Goal: Task Accomplishment & Management: Use online tool/utility

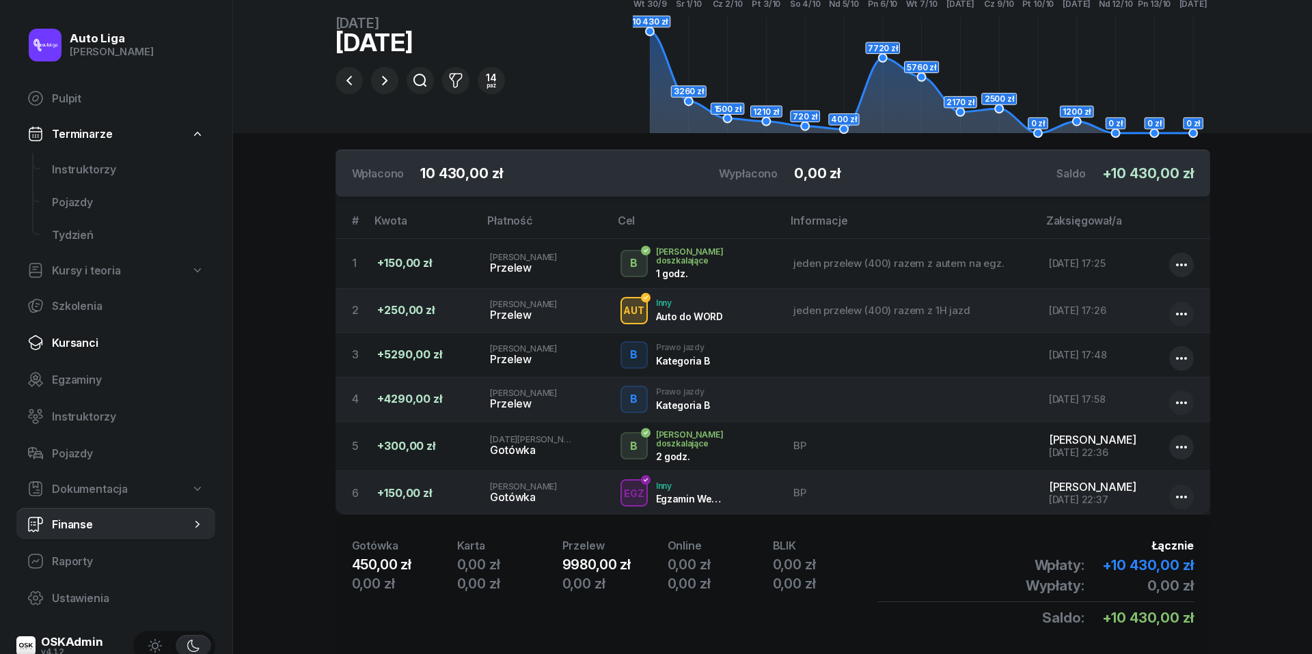
scroll to position [23, 0]
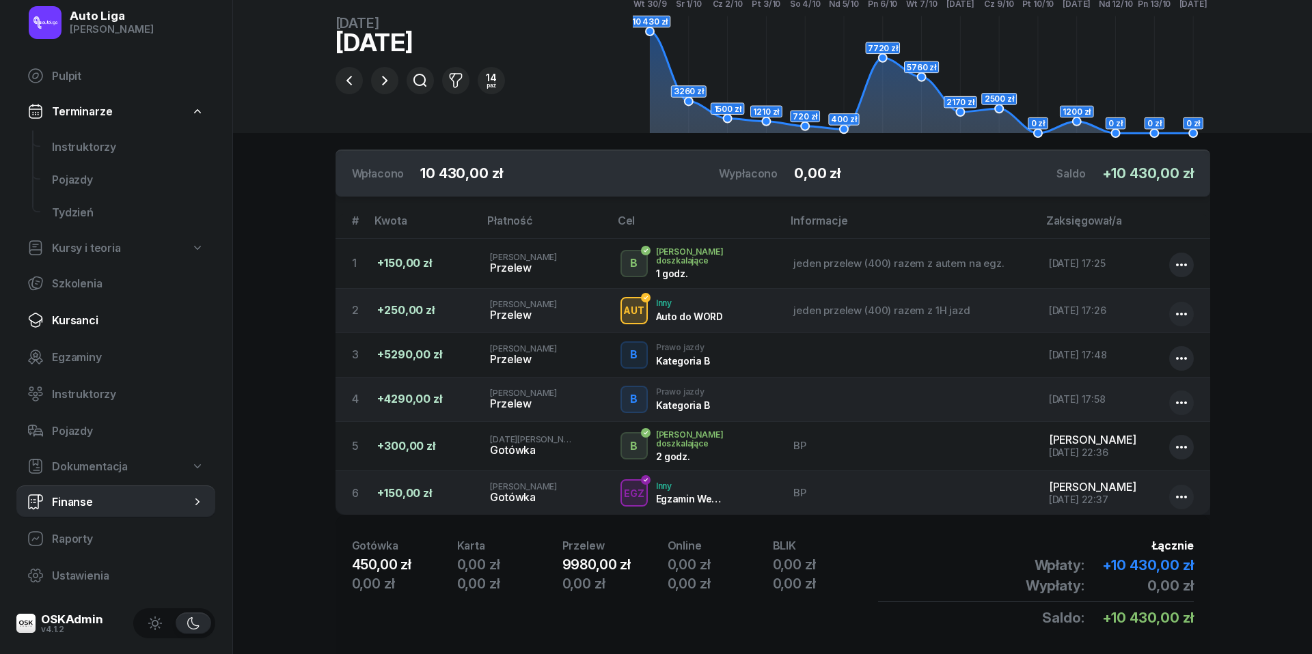
click at [79, 318] on span "Kursanci" at bounding box center [128, 320] width 152 height 13
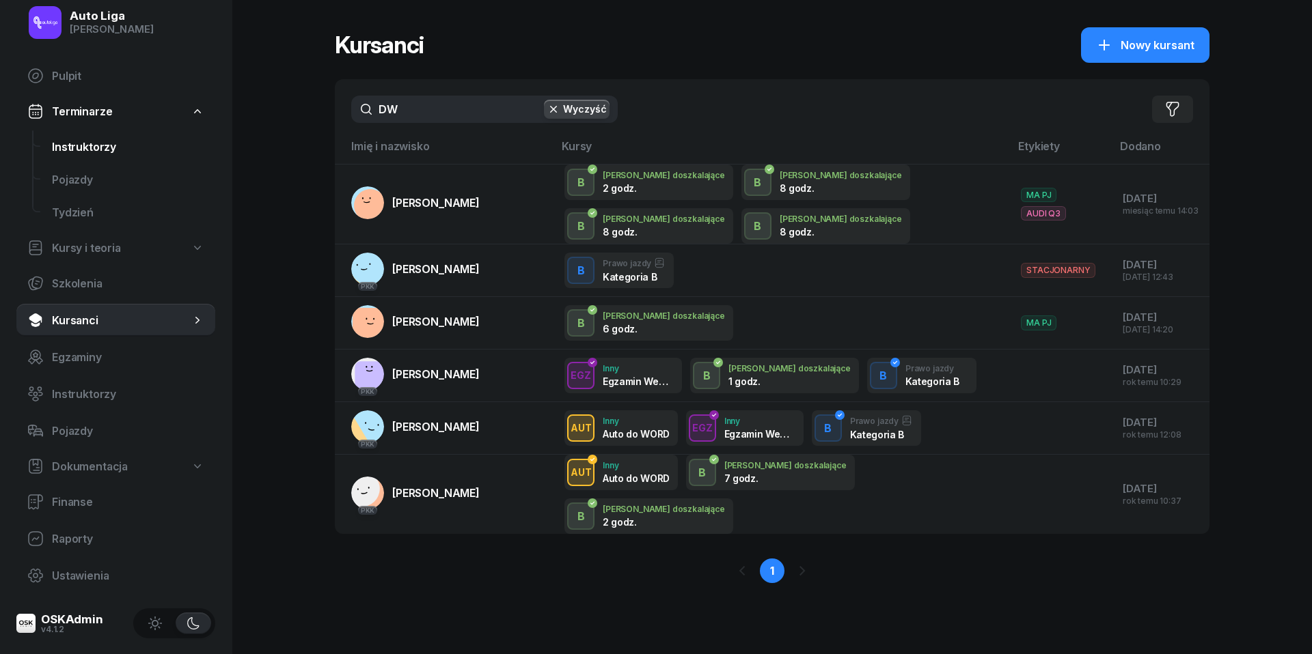
click at [77, 146] on span "Instruktorzy" at bounding box center [128, 147] width 152 height 13
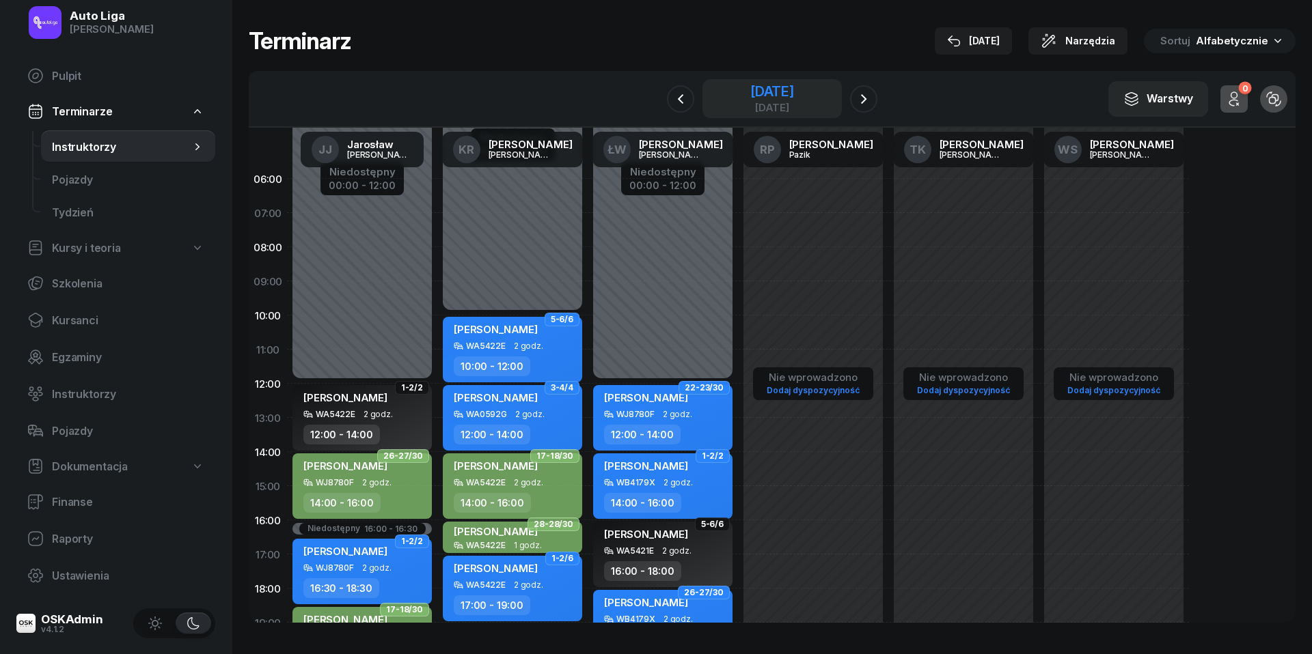
click at [755, 90] on div "3 września 2025" at bounding box center [772, 92] width 44 height 14
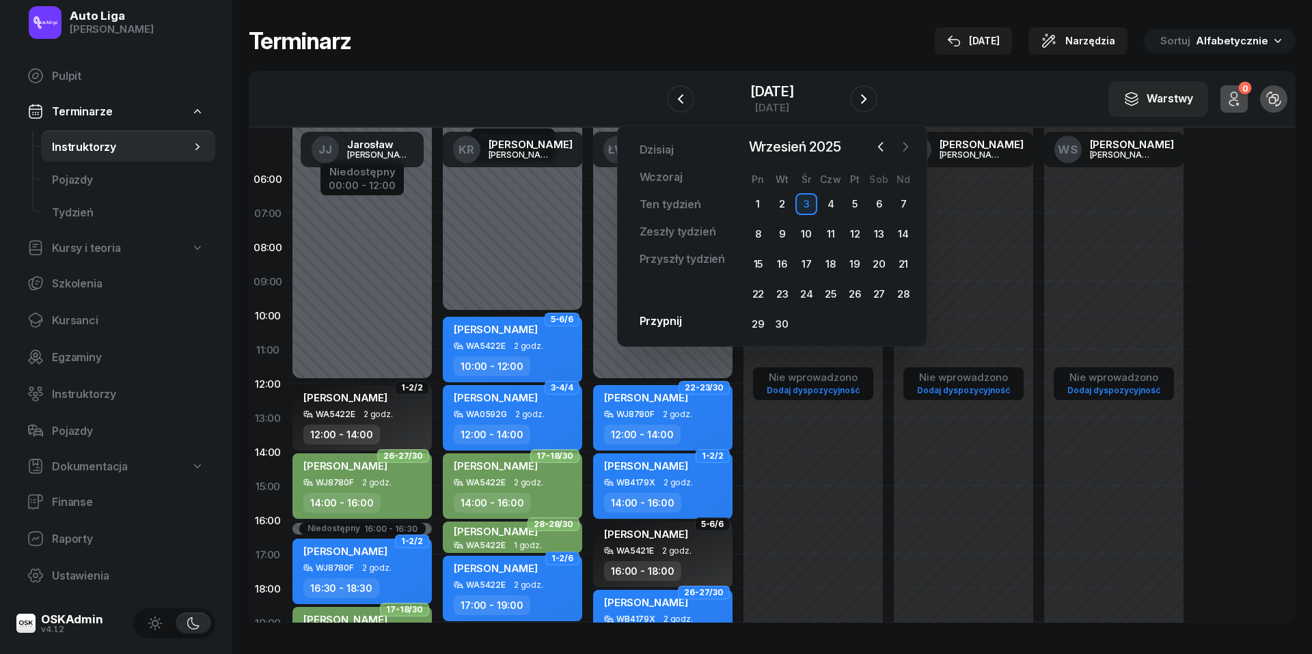
click at [911, 152] on icon "button" at bounding box center [905, 147] width 14 height 14
click at [780, 261] on div "14" at bounding box center [782, 264] width 22 height 22
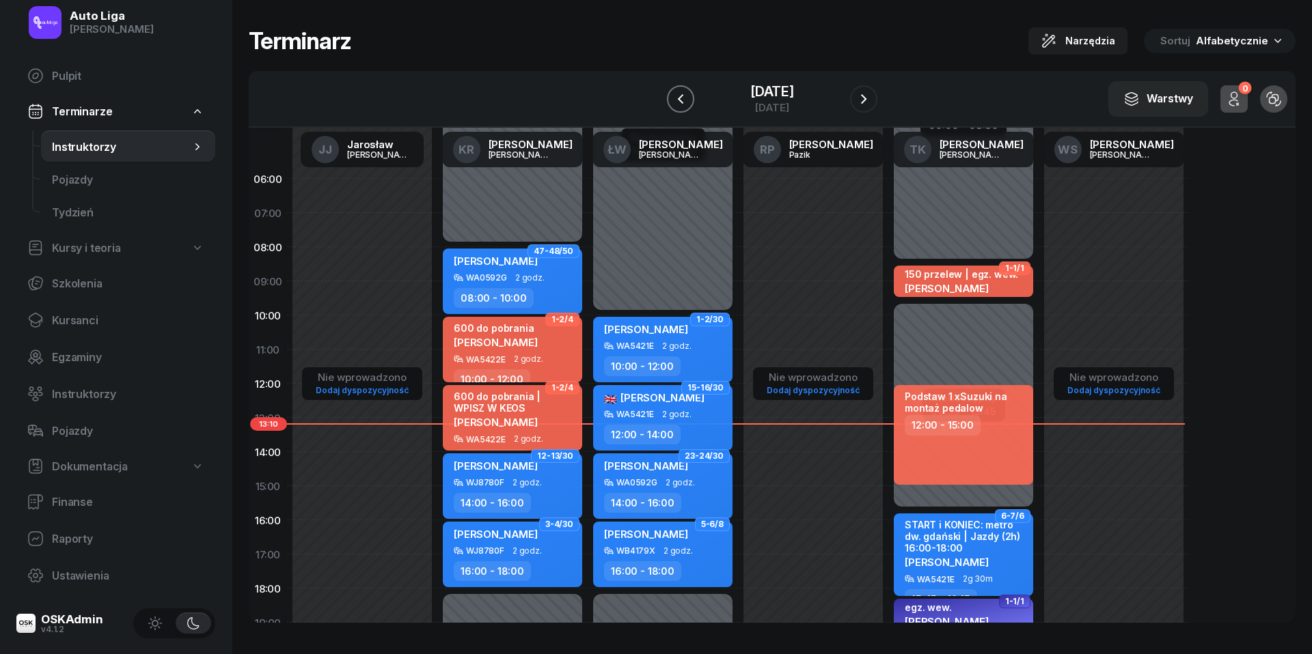
click at [678, 97] on icon "button" at bounding box center [680, 99] width 5 height 10
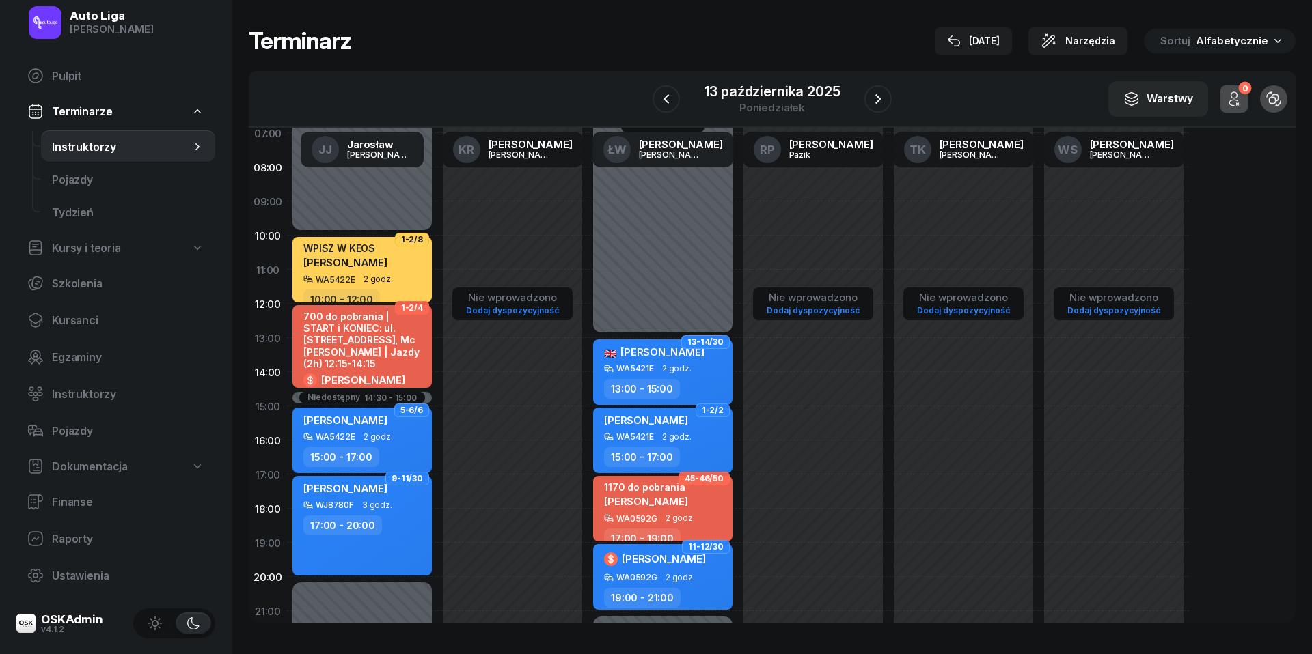
scroll to position [82, 0]
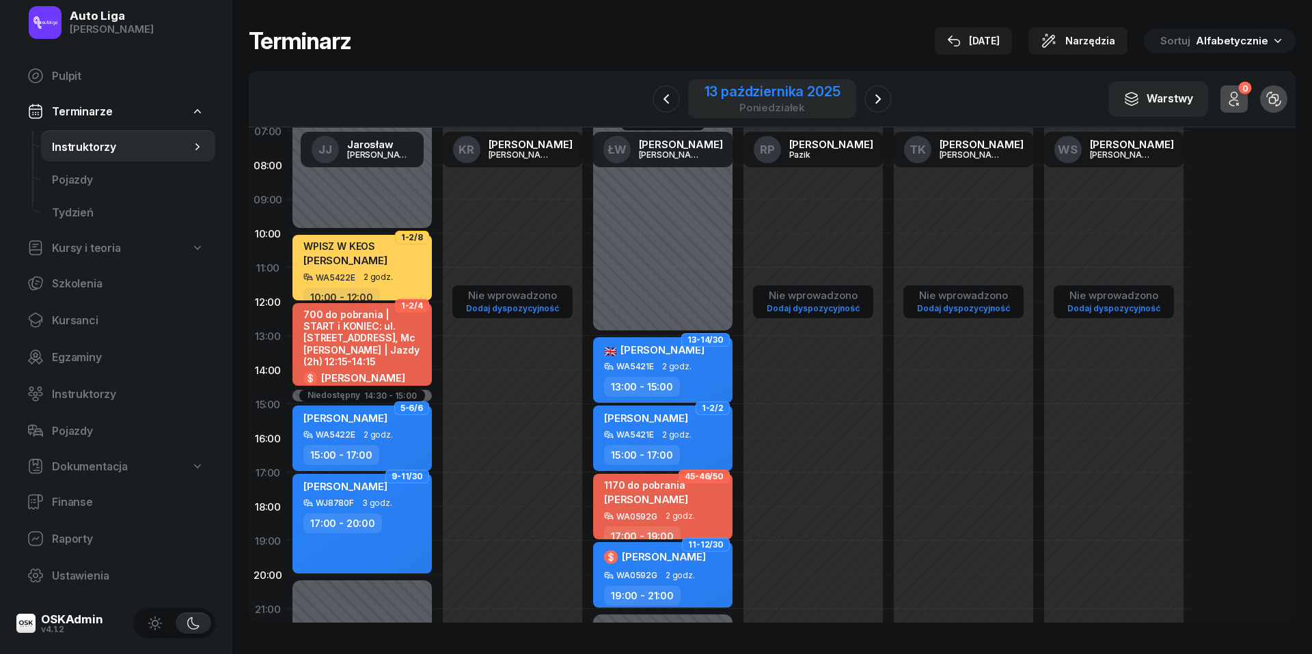
click at [782, 90] on div "13 października 2025" at bounding box center [772, 92] width 136 height 14
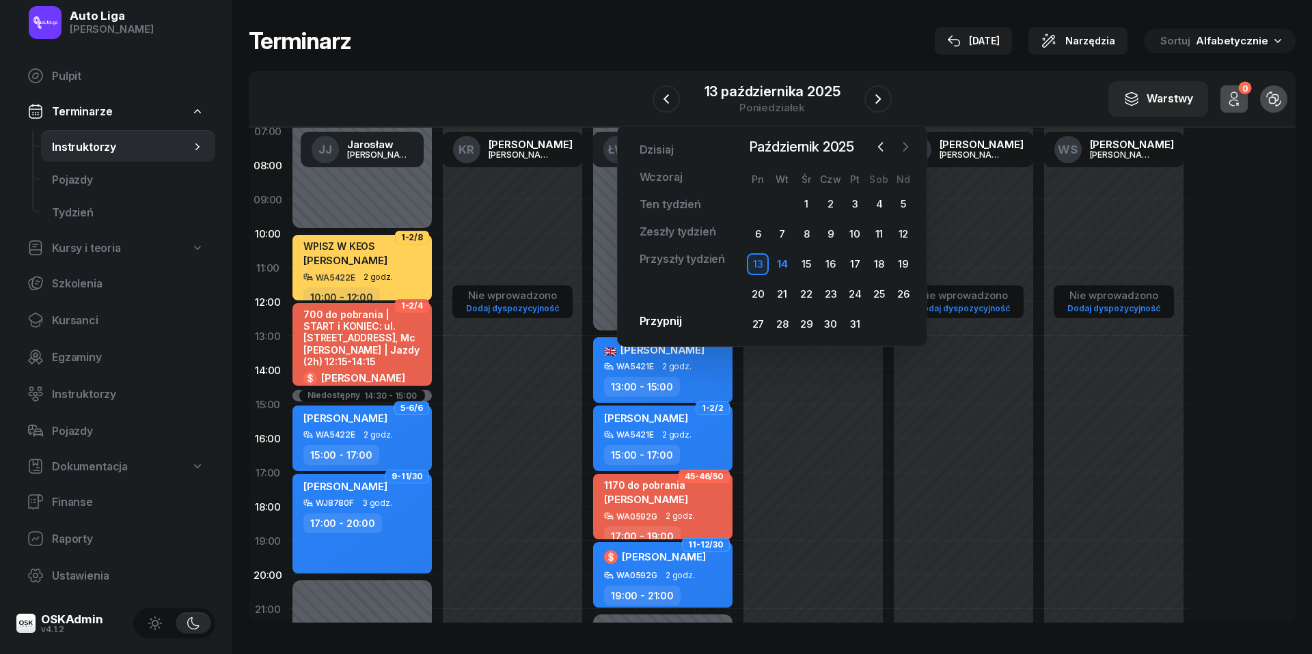
click at [909, 145] on icon "button" at bounding box center [905, 147] width 14 height 14
click at [881, 285] on div "22" at bounding box center [879, 295] width 22 height 22
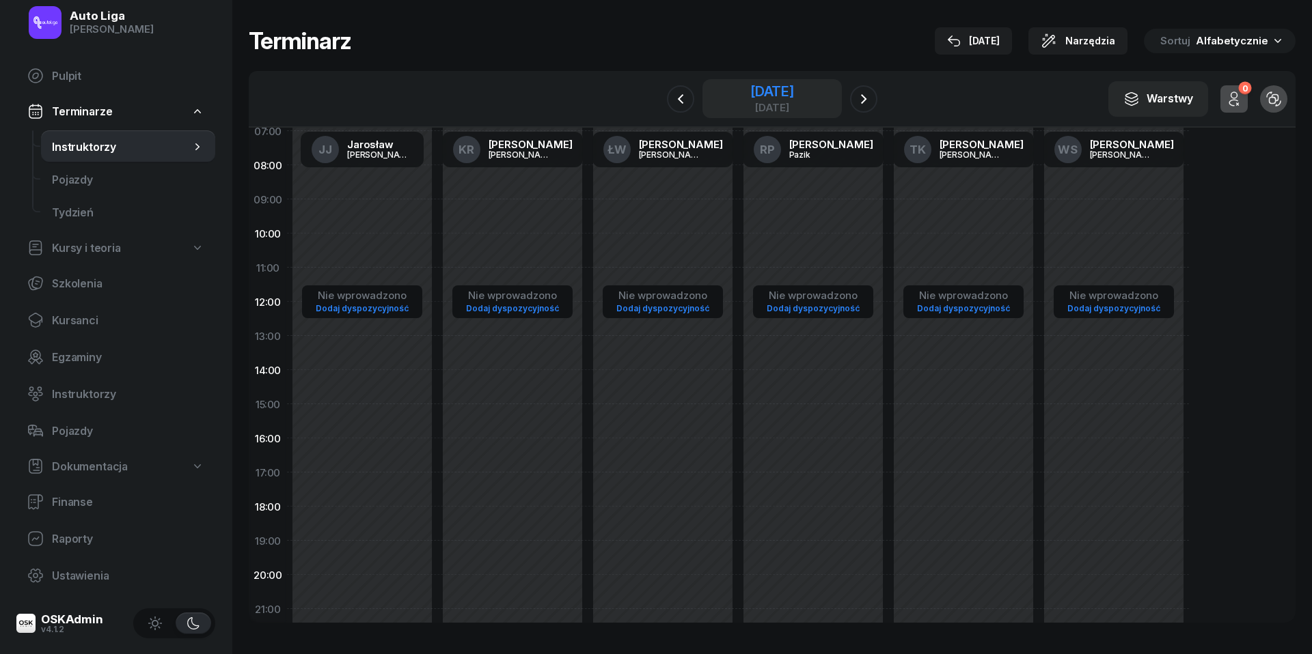
click at [753, 111] on div "sobota" at bounding box center [772, 107] width 44 height 10
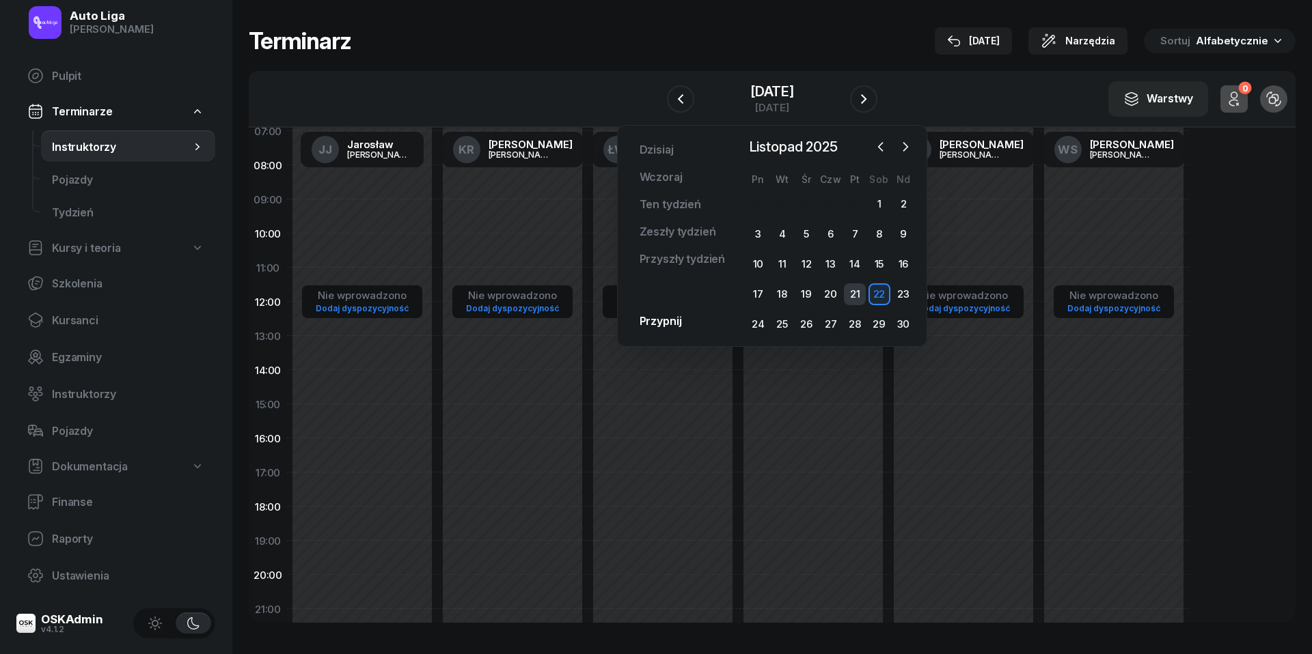
click at [855, 298] on div "21" at bounding box center [855, 295] width 22 height 22
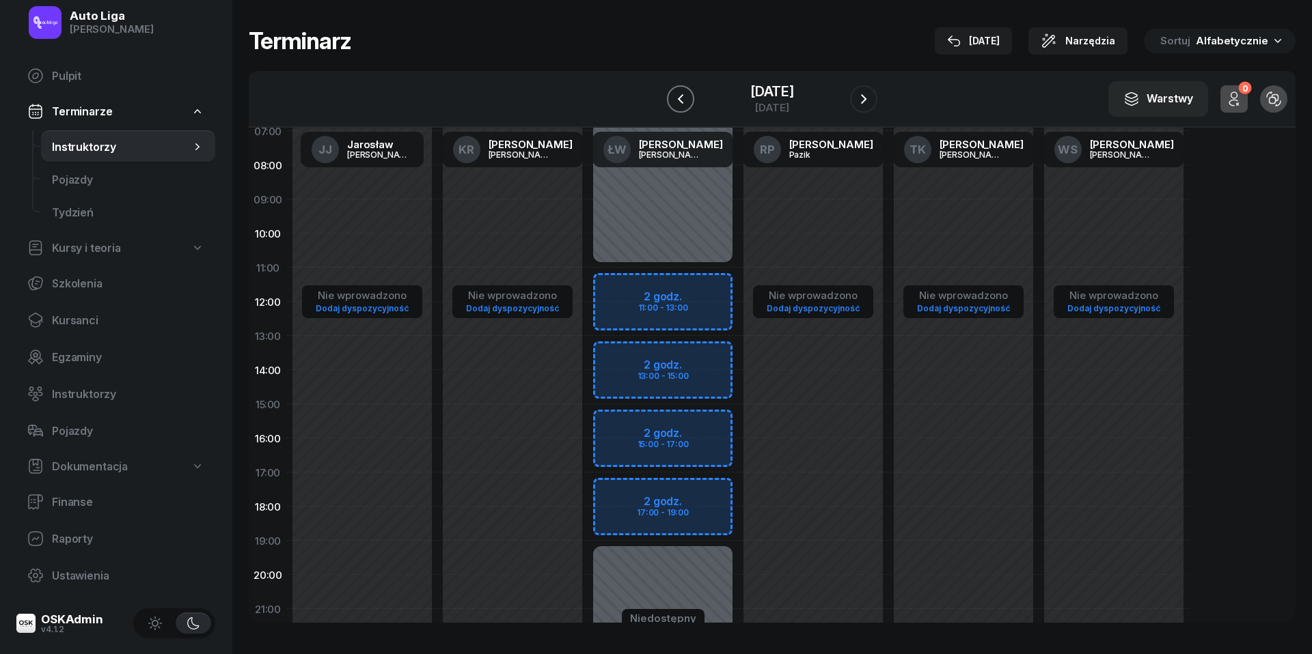
click at [678, 99] on icon "button" at bounding box center [680, 99] width 16 height 16
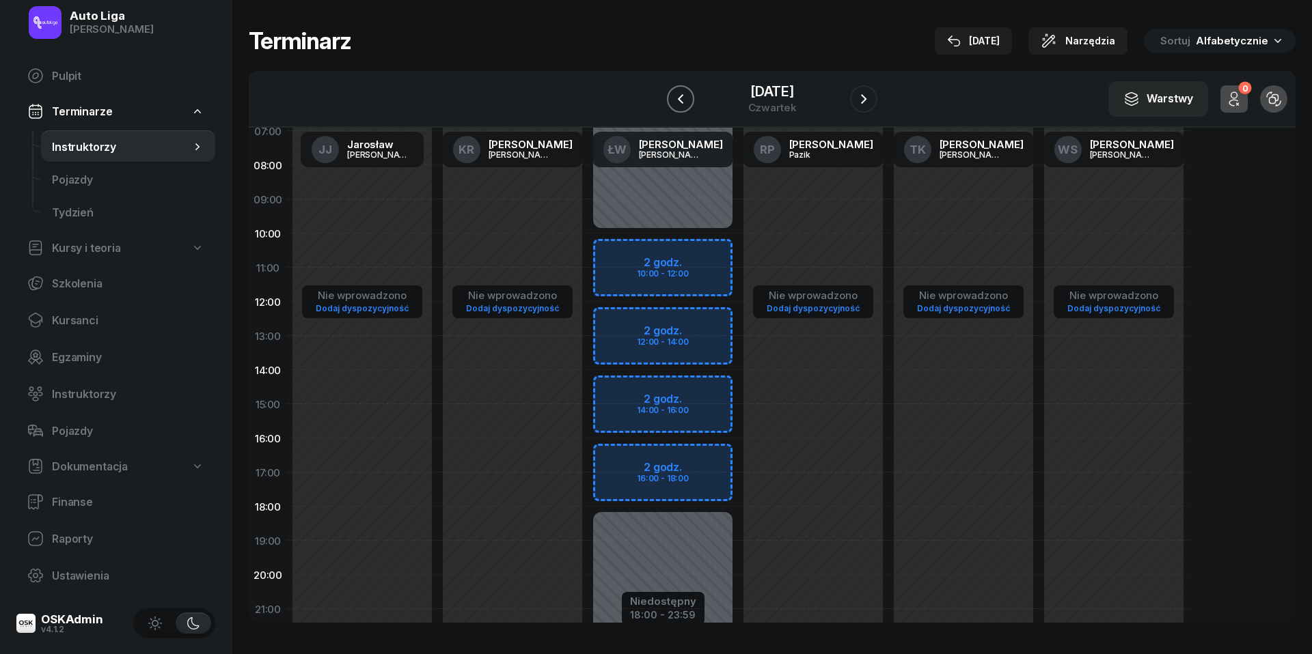
click at [678, 99] on icon "button" at bounding box center [680, 99] width 16 height 16
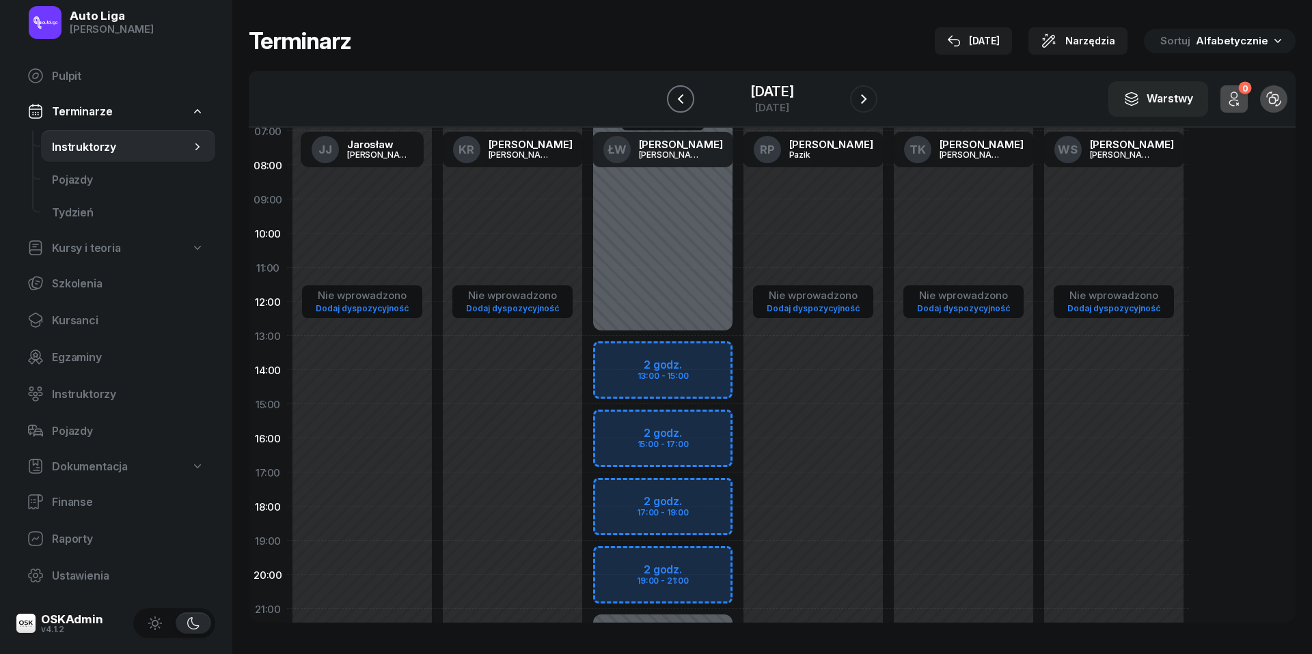
click at [678, 99] on icon "button" at bounding box center [680, 99] width 16 height 16
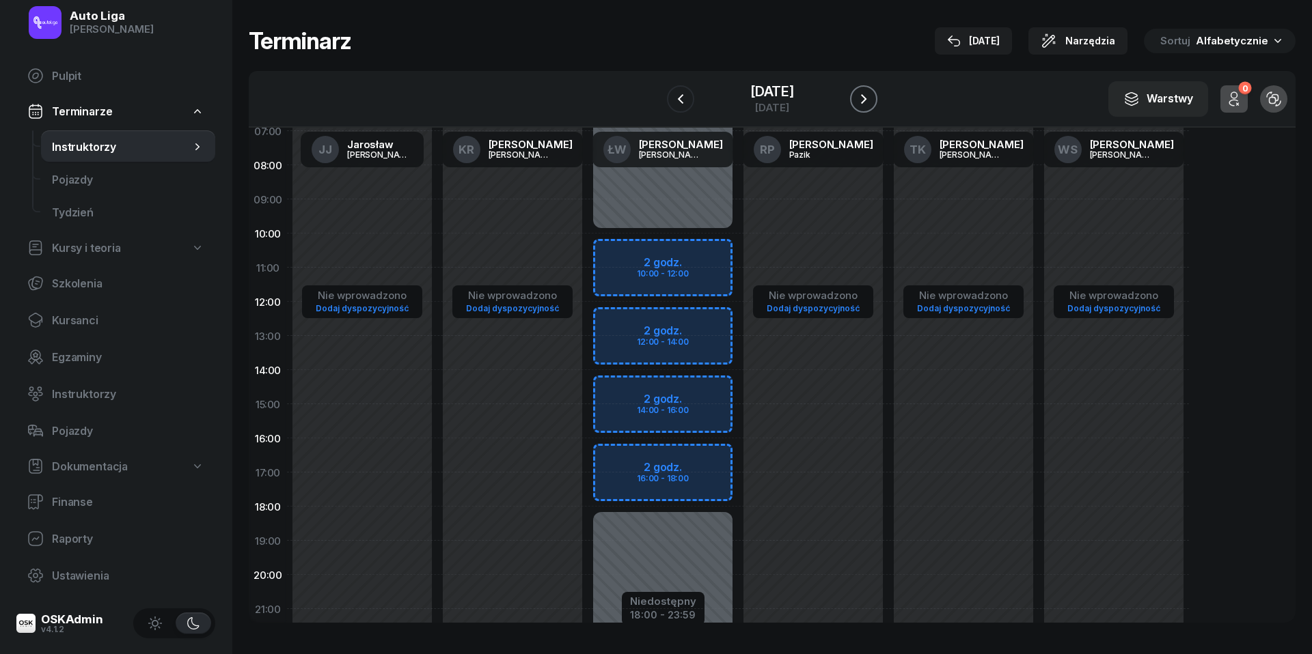
click at [870, 99] on icon "button" at bounding box center [863, 99] width 16 height 16
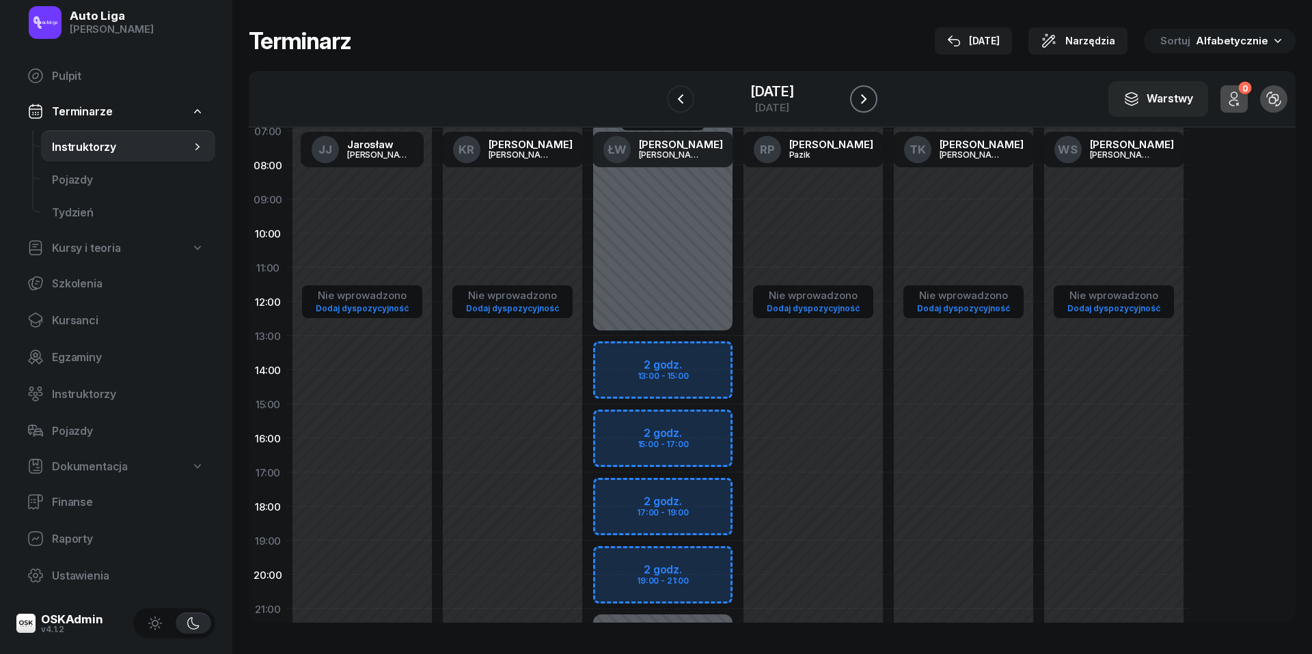
click at [870, 99] on icon "button" at bounding box center [863, 99] width 16 height 16
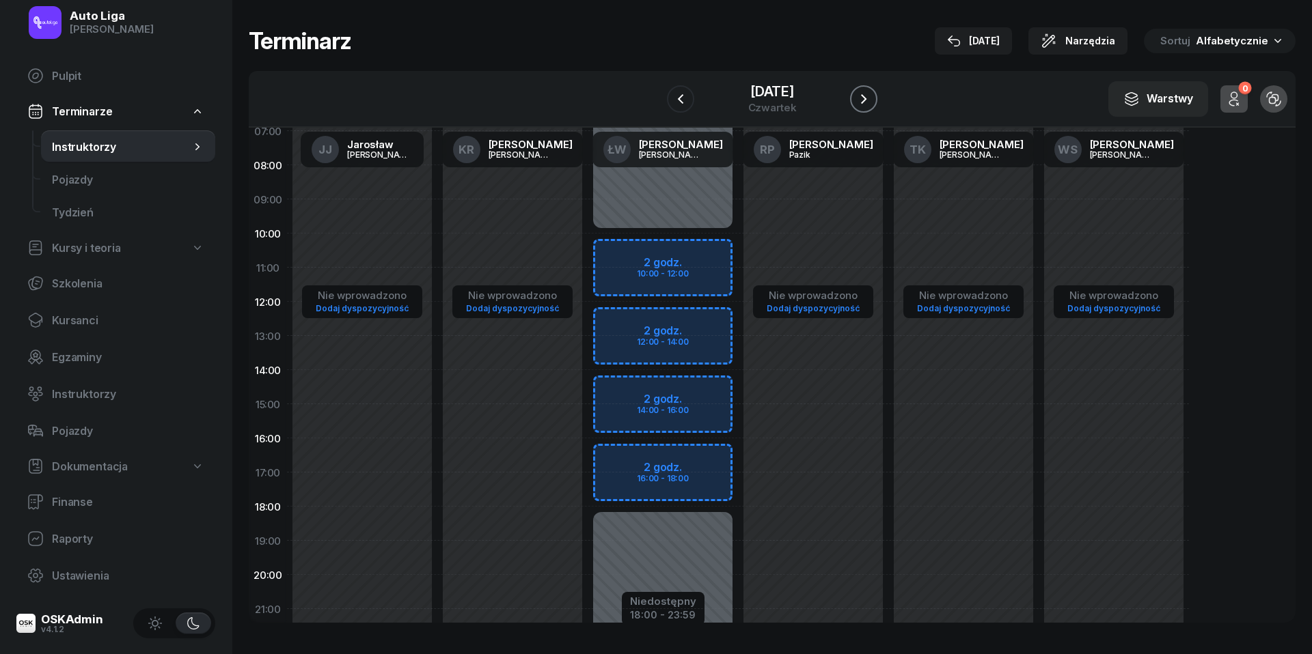
click at [866, 99] on icon "button" at bounding box center [863, 99] width 5 height 10
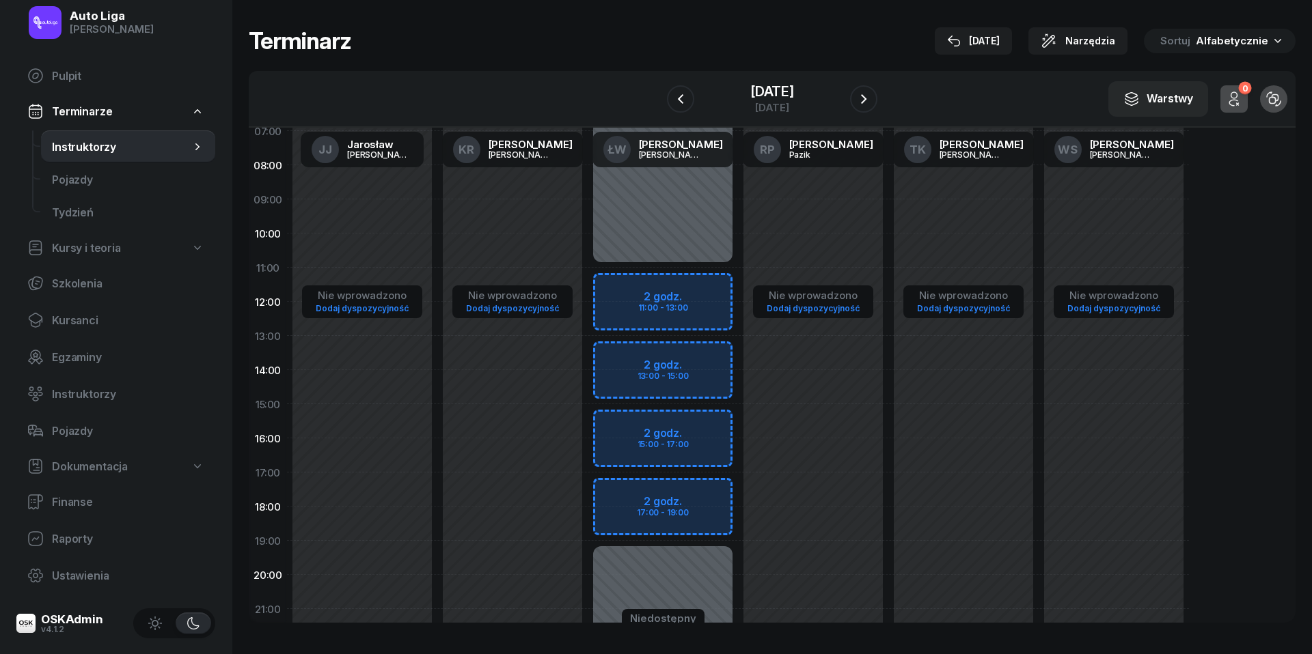
click at [888, 100] on div "W Wybierz JJ Jarosław Jakubczak KR Katarzyna Rakowska ŁW Łukasz Wołosz RP Rafał…" at bounding box center [772, 99] width 1047 height 57
click at [872, 100] on icon "button" at bounding box center [863, 99] width 16 height 16
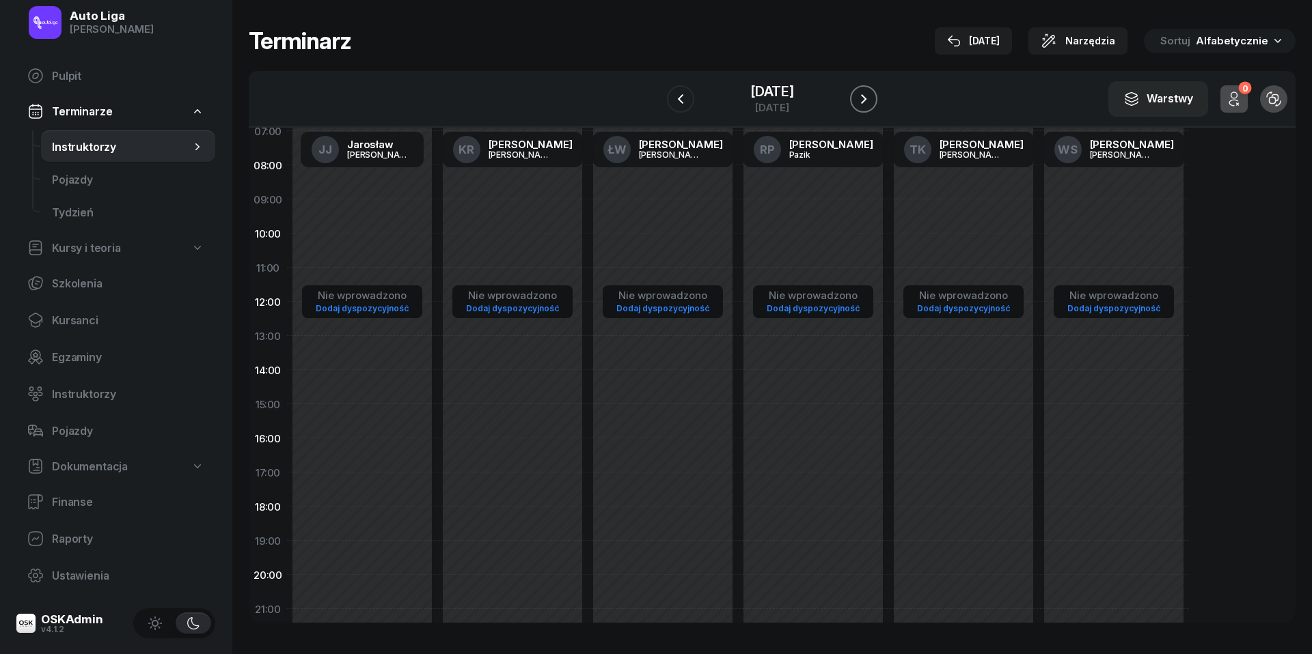
click at [872, 100] on icon "button" at bounding box center [863, 99] width 16 height 16
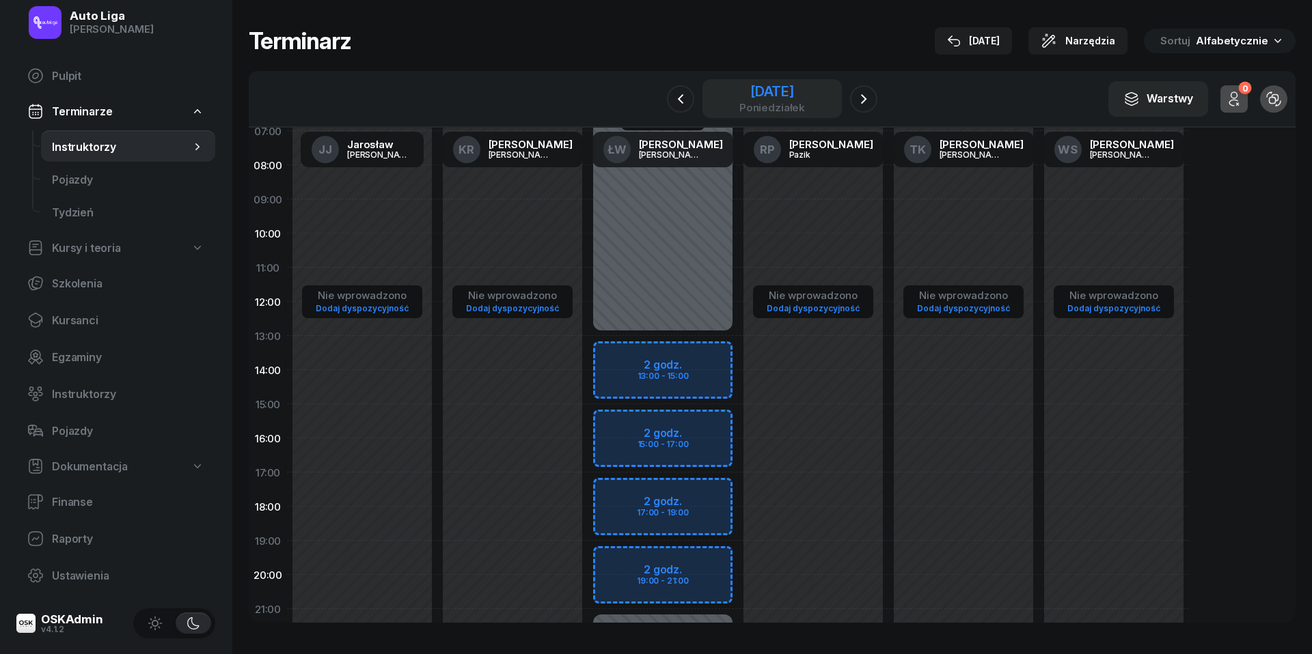
click at [779, 98] on div "24 listopada 2025" at bounding box center [772, 92] width 66 height 14
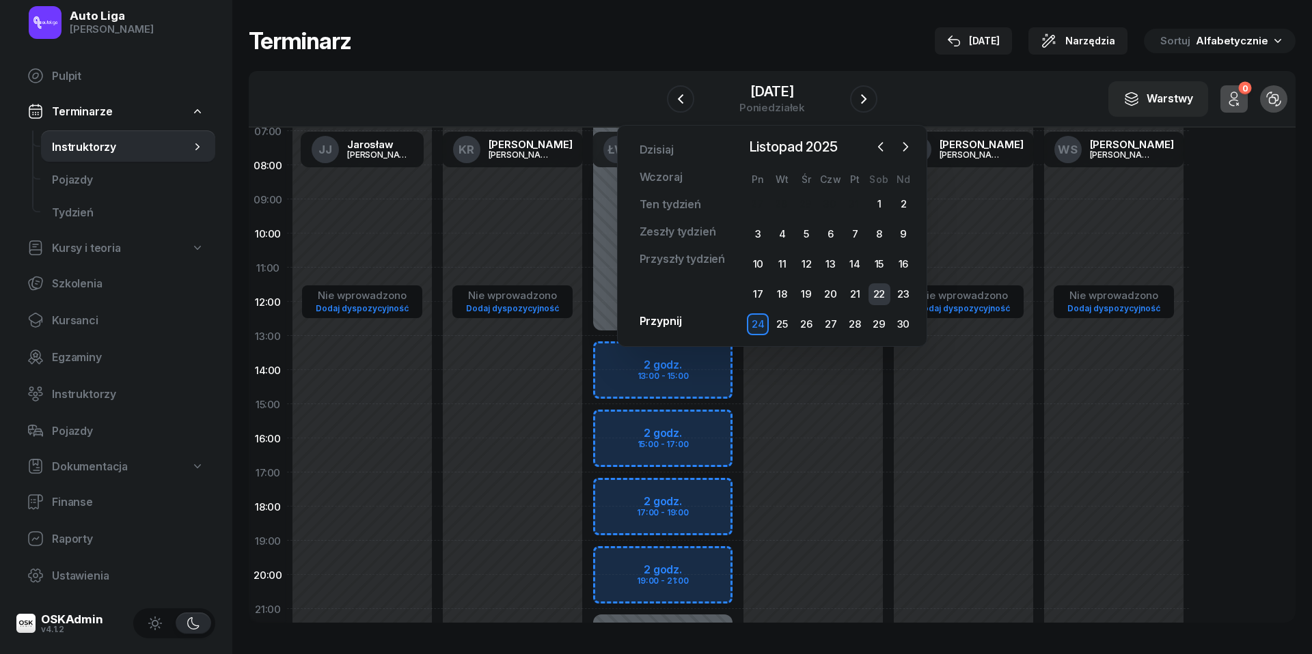
click at [877, 290] on div "22" at bounding box center [879, 295] width 22 height 22
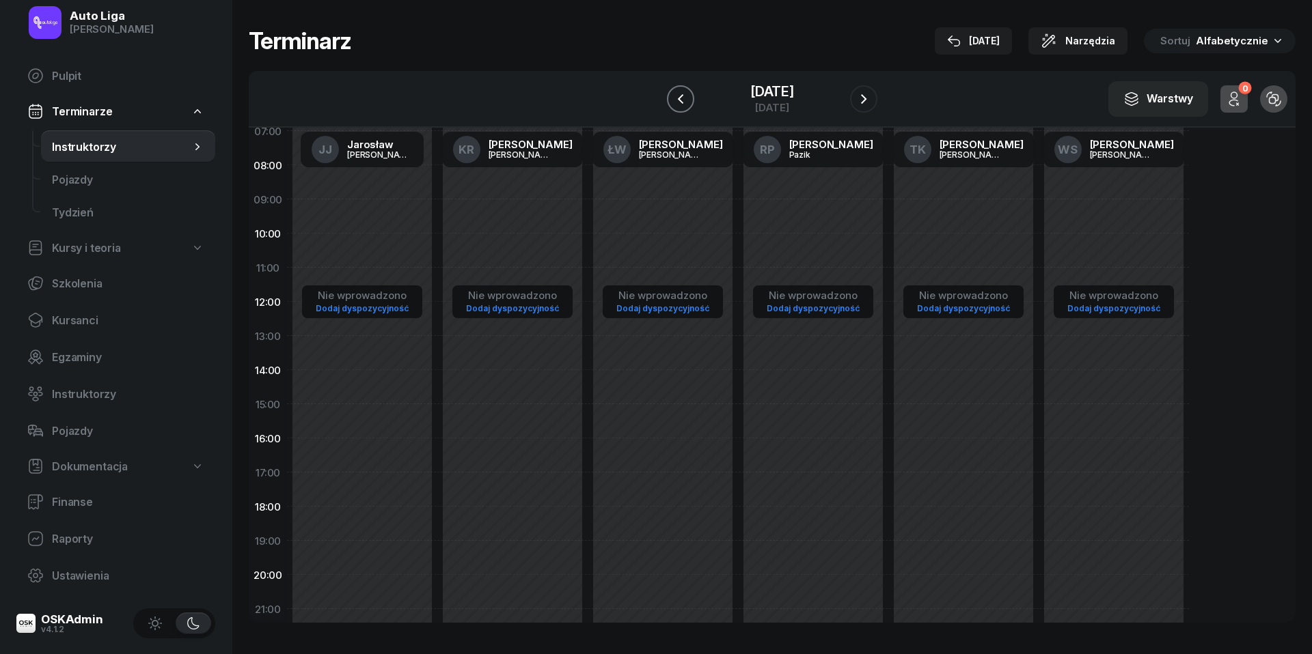
click at [675, 98] on icon "button" at bounding box center [680, 99] width 16 height 16
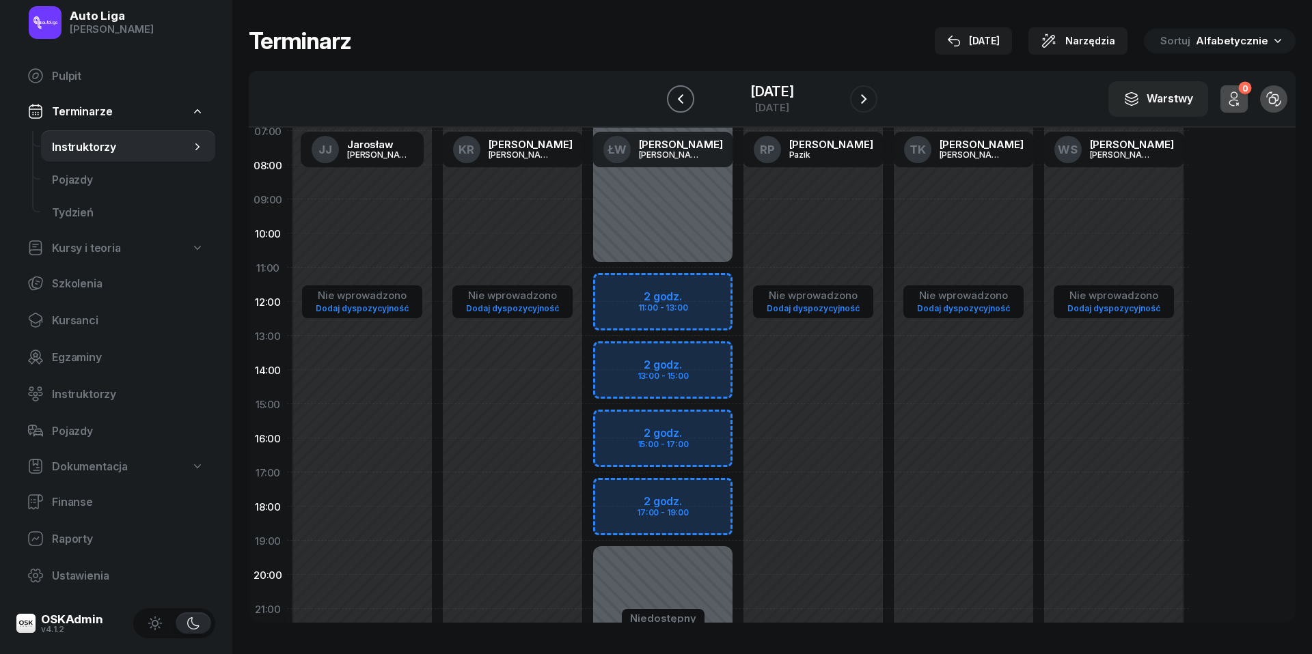
click at [678, 98] on icon "button" at bounding box center [680, 99] width 5 height 10
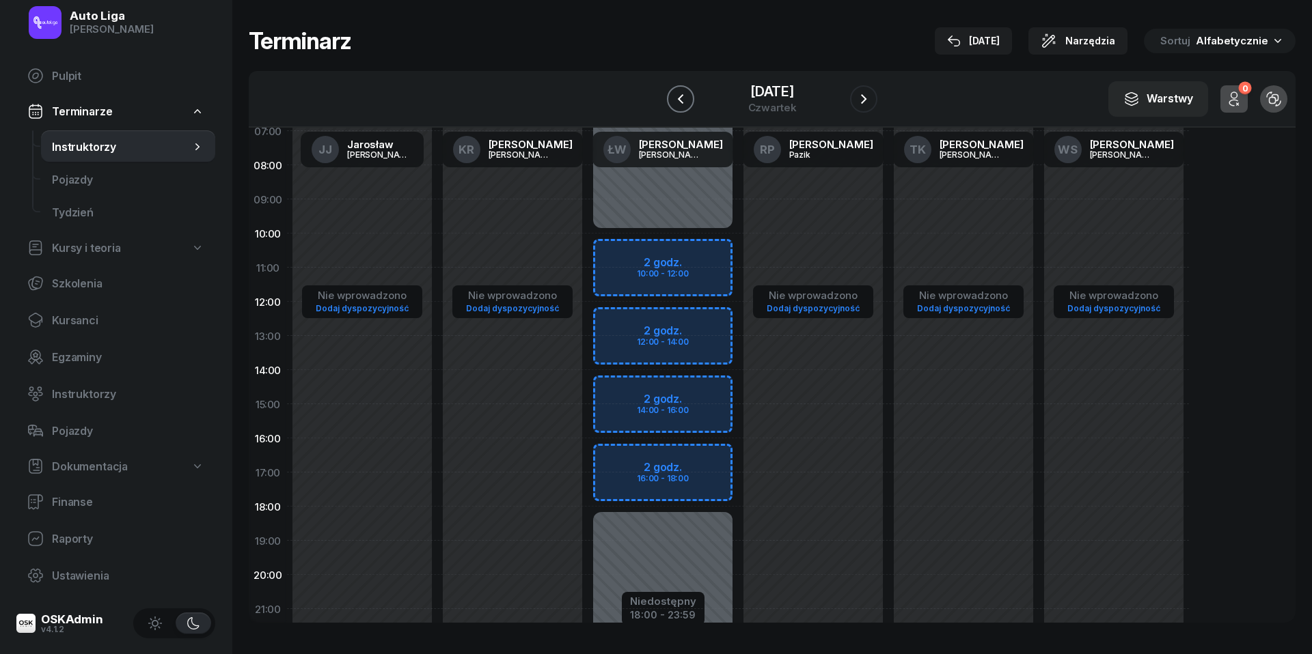
click at [675, 98] on icon "button" at bounding box center [680, 99] width 16 height 16
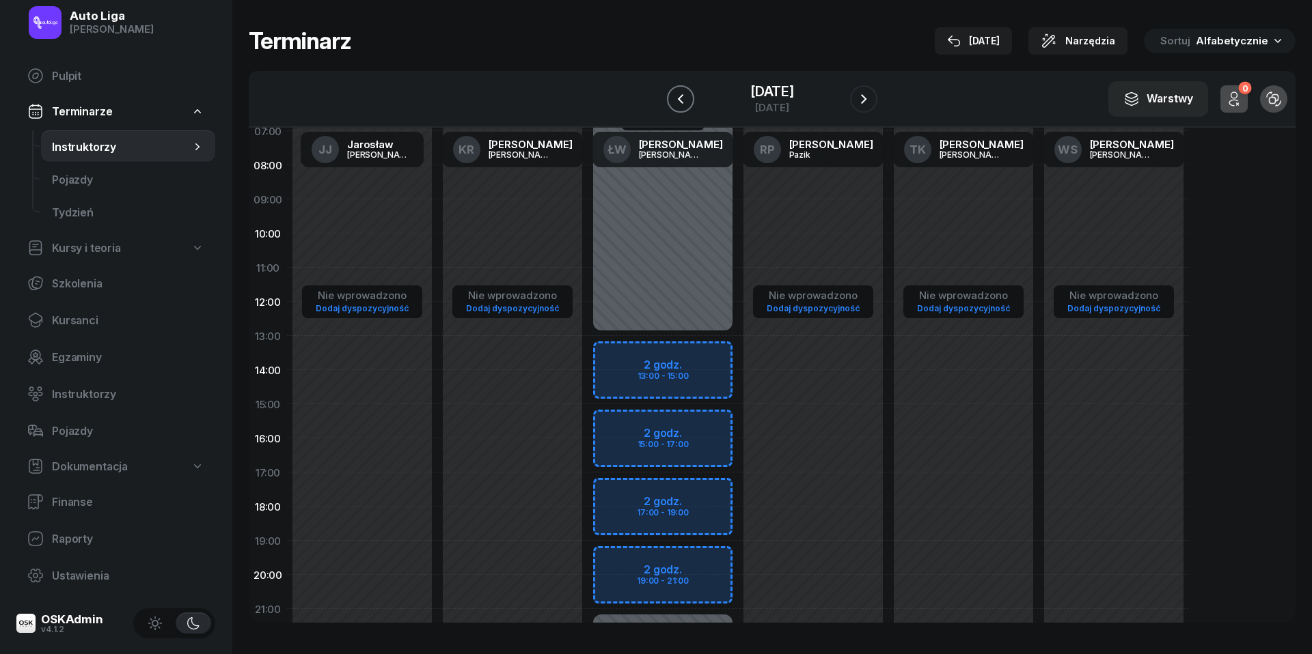
click at [678, 98] on icon "button" at bounding box center [680, 99] width 5 height 10
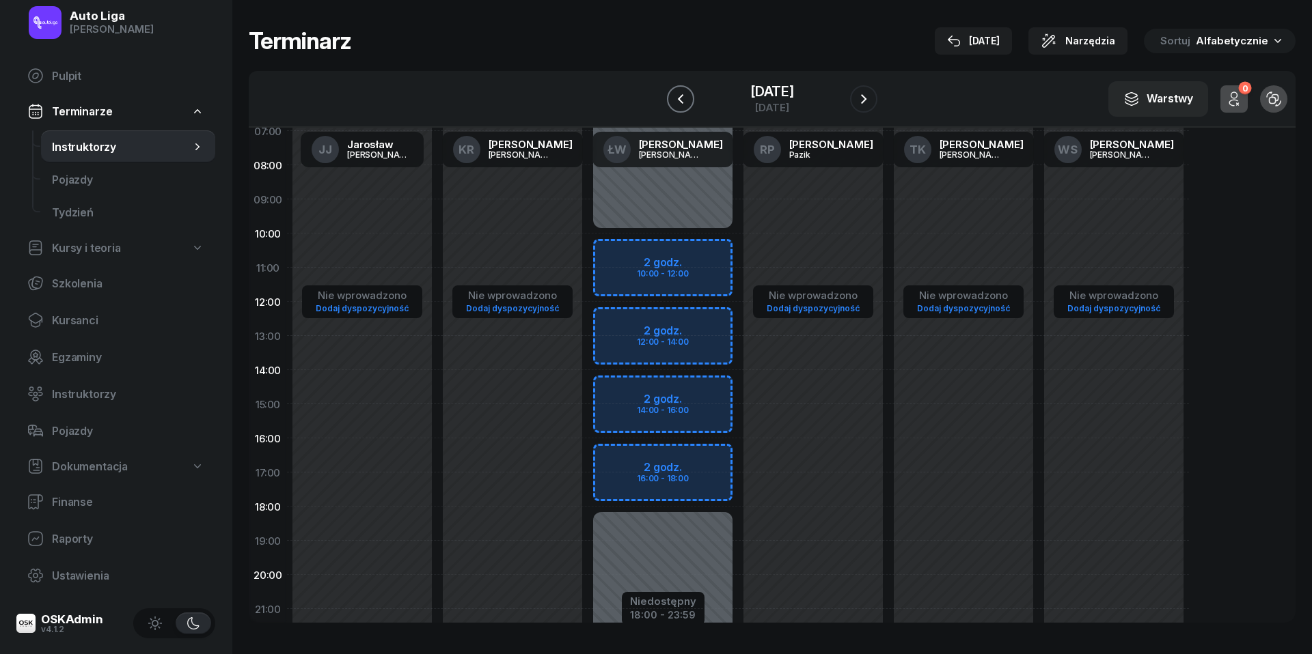
click at [678, 98] on icon "button" at bounding box center [680, 99] width 5 height 10
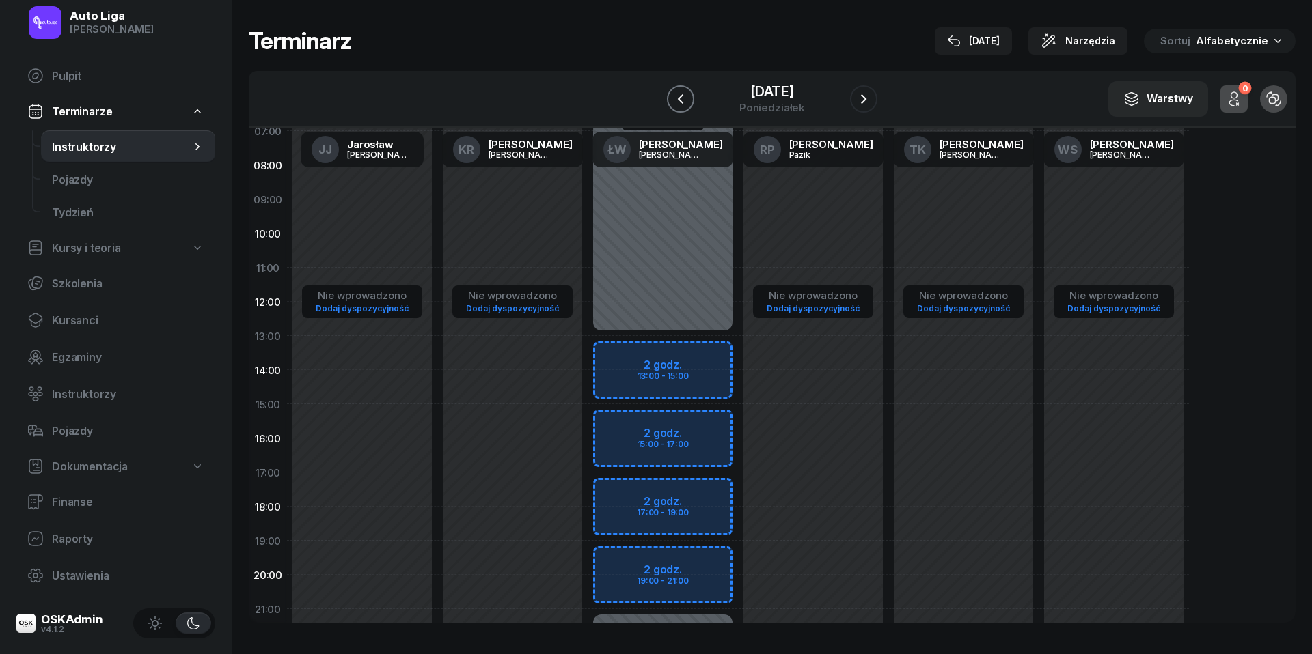
click at [678, 98] on icon "button" at bounding box center [680, 99] width 5 height 10
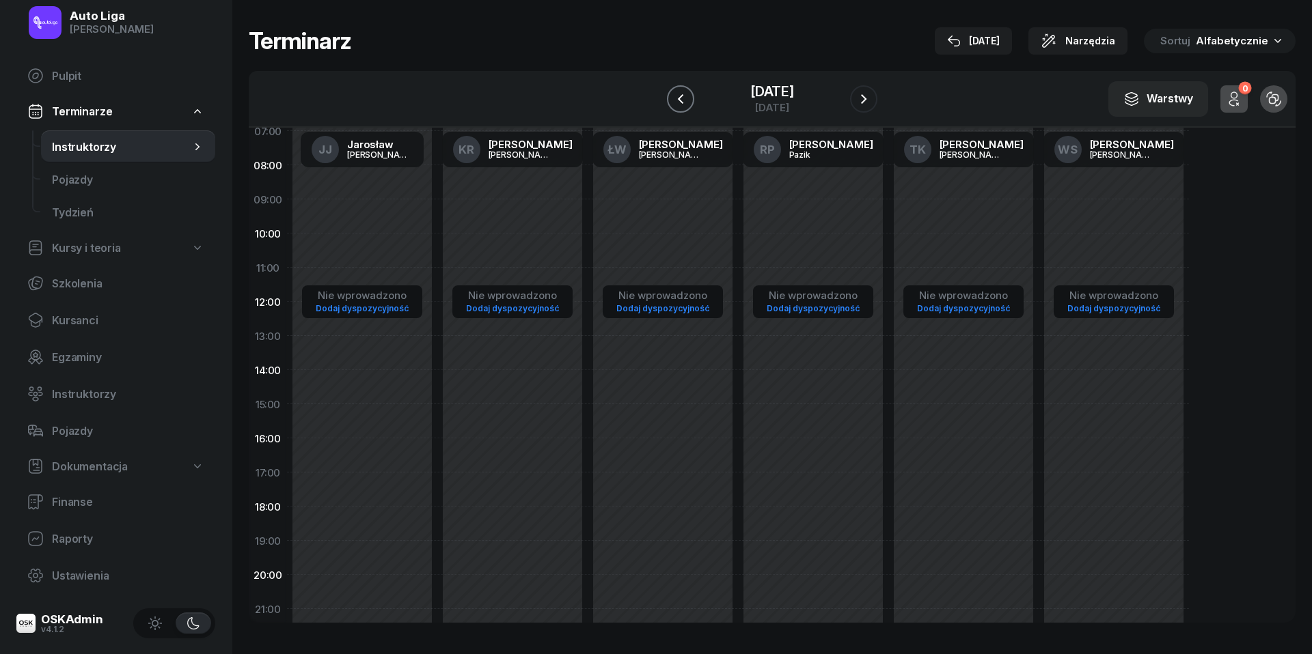
click at [678, 98] on icon "button" at bounding box center [680, 99] width 5 height 10
click at [864, 96] on icon "button" at bounding box center [863, 99] width 16 height 16
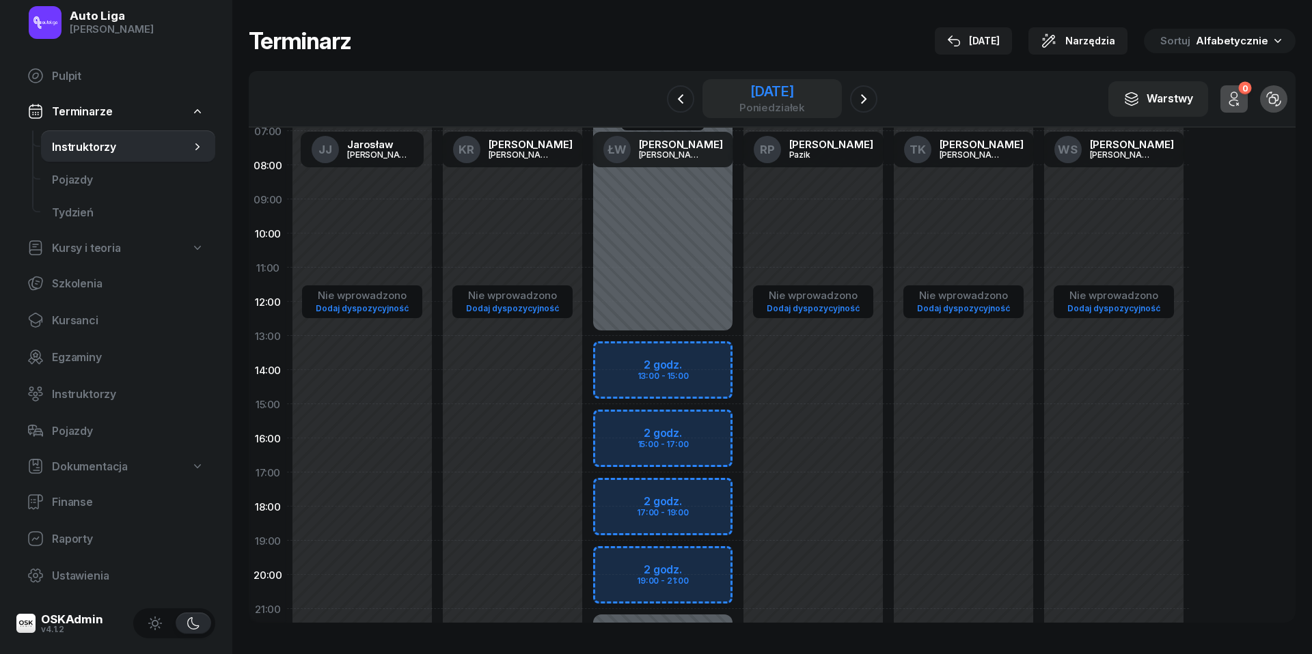
click at [774, 94] on div "17 listopada 2025" at bounding box center [772, 92] width 66 height 14
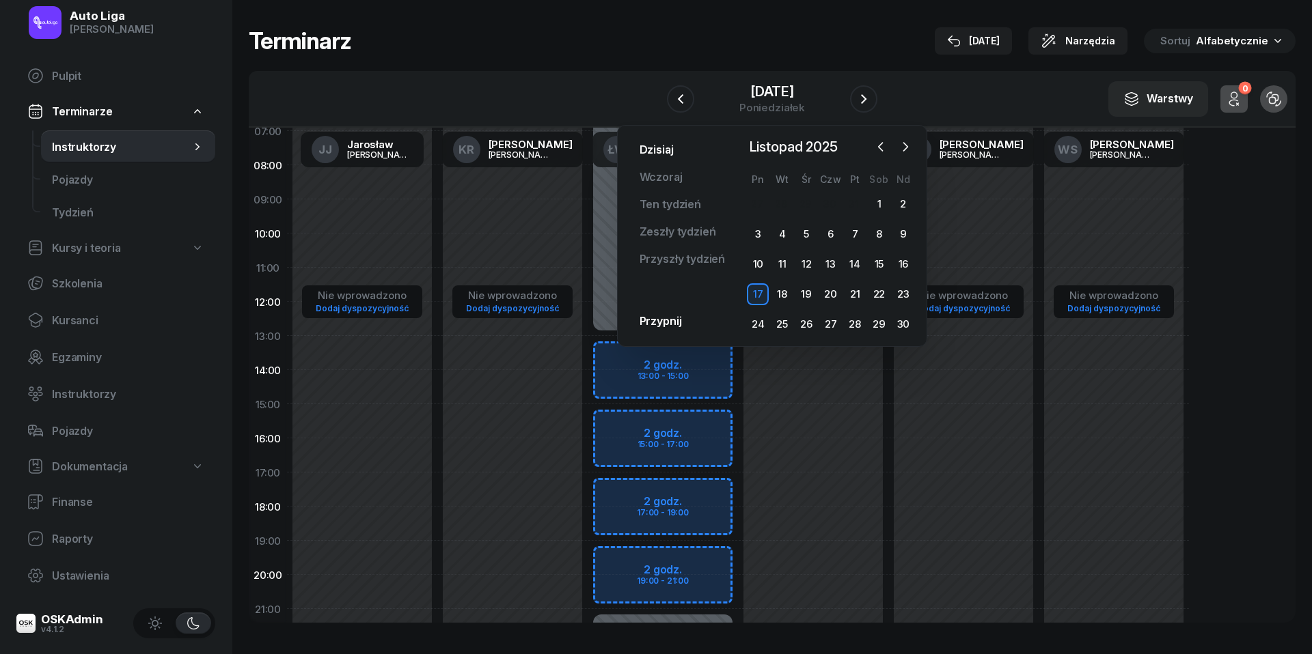
click at [665, 152] on link "Dzisiaj" at bounding box center [657, 150] width 56 height 27
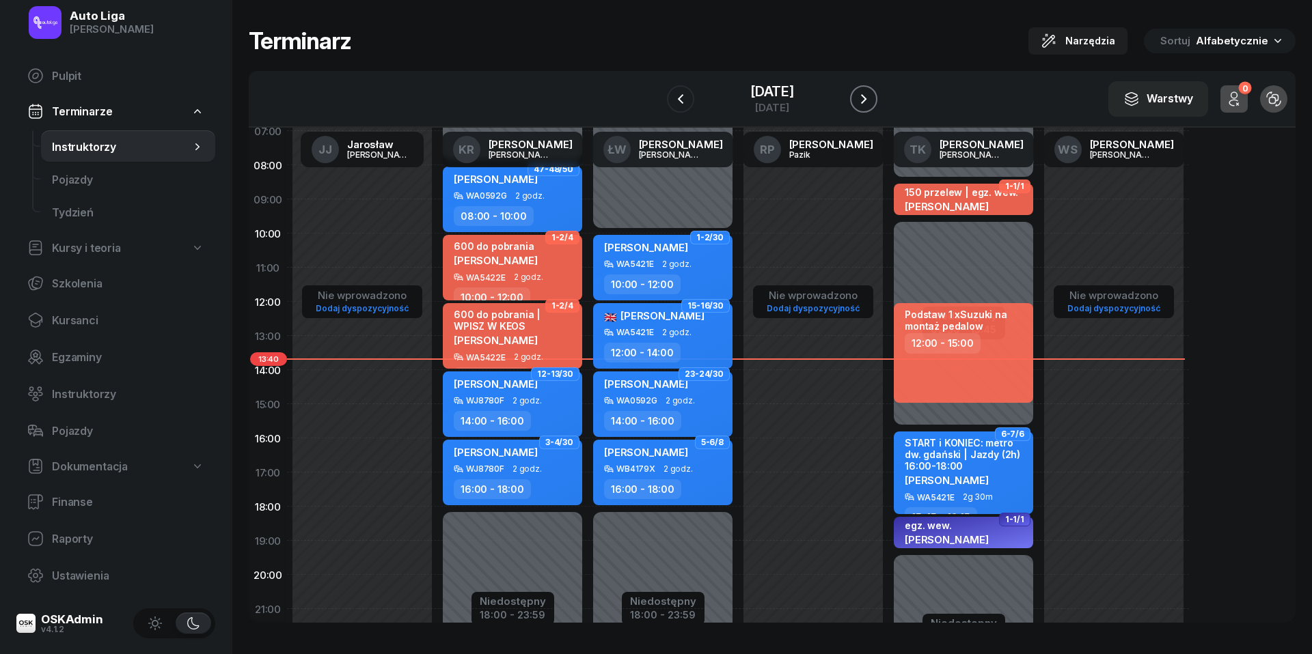
click at [872, 104] on icon "button" at bounding box center [863, 99] width 16 height 16
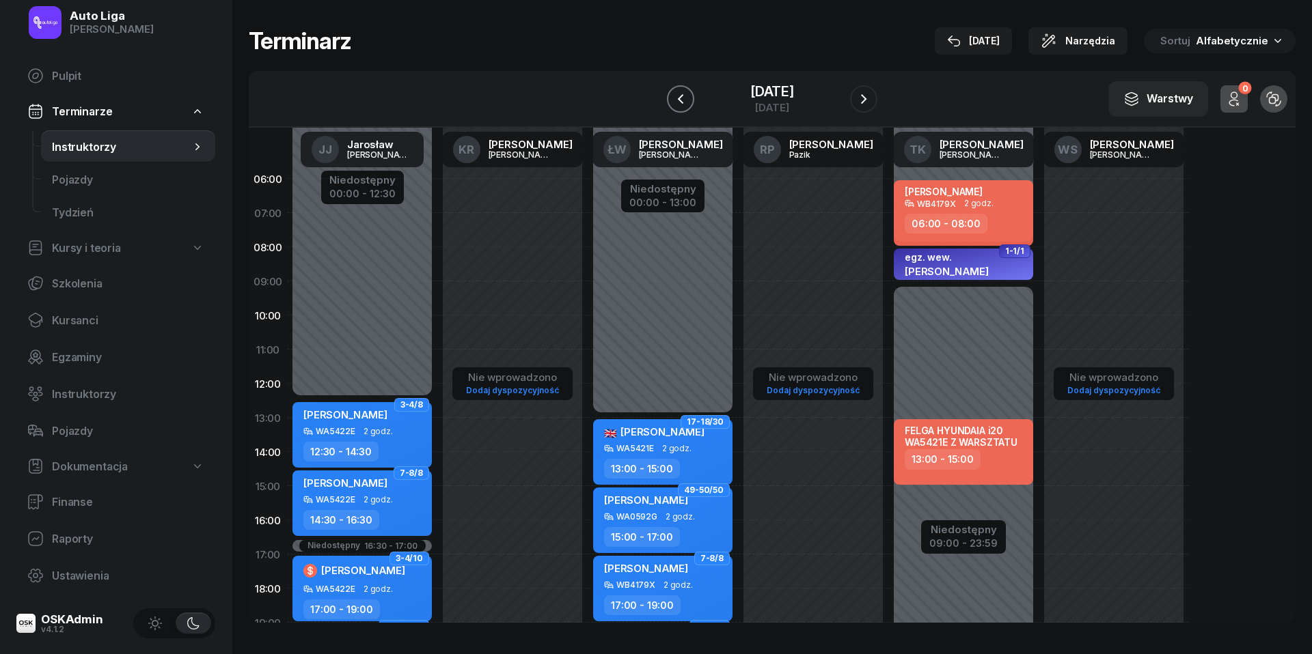
click at [672, 102] on icon "button" at bounding box center [680, 99] width 16 height 16
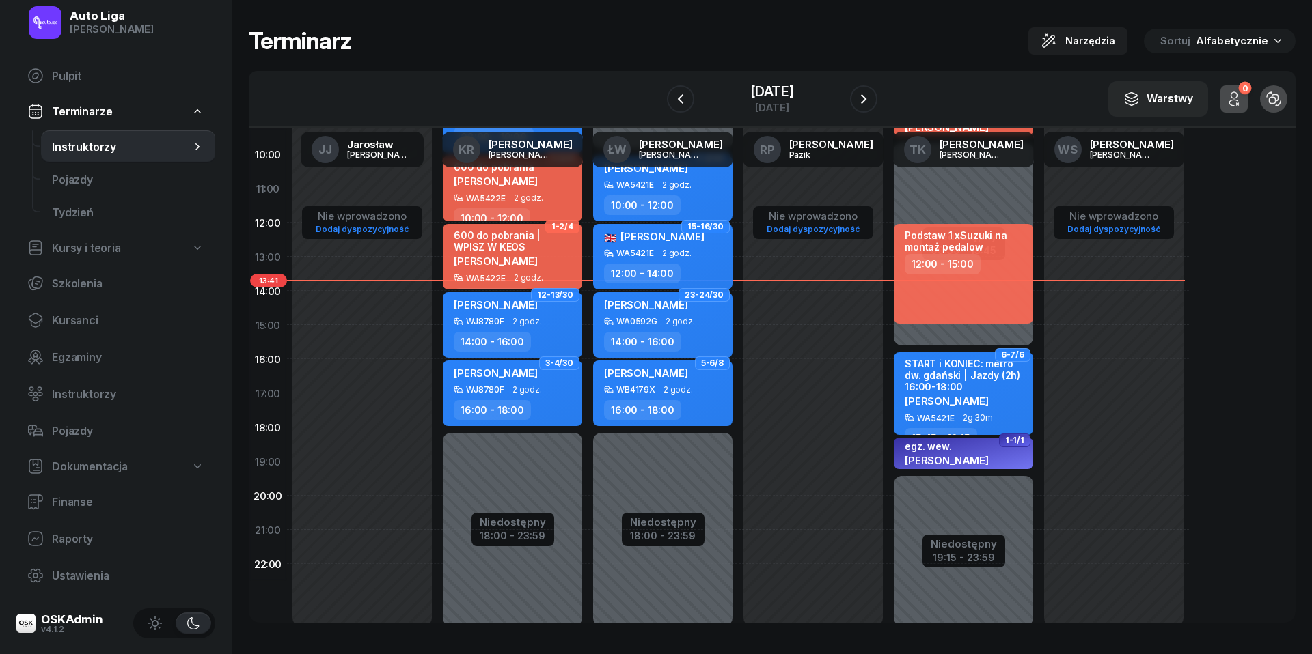
scroll to position [163, 0]
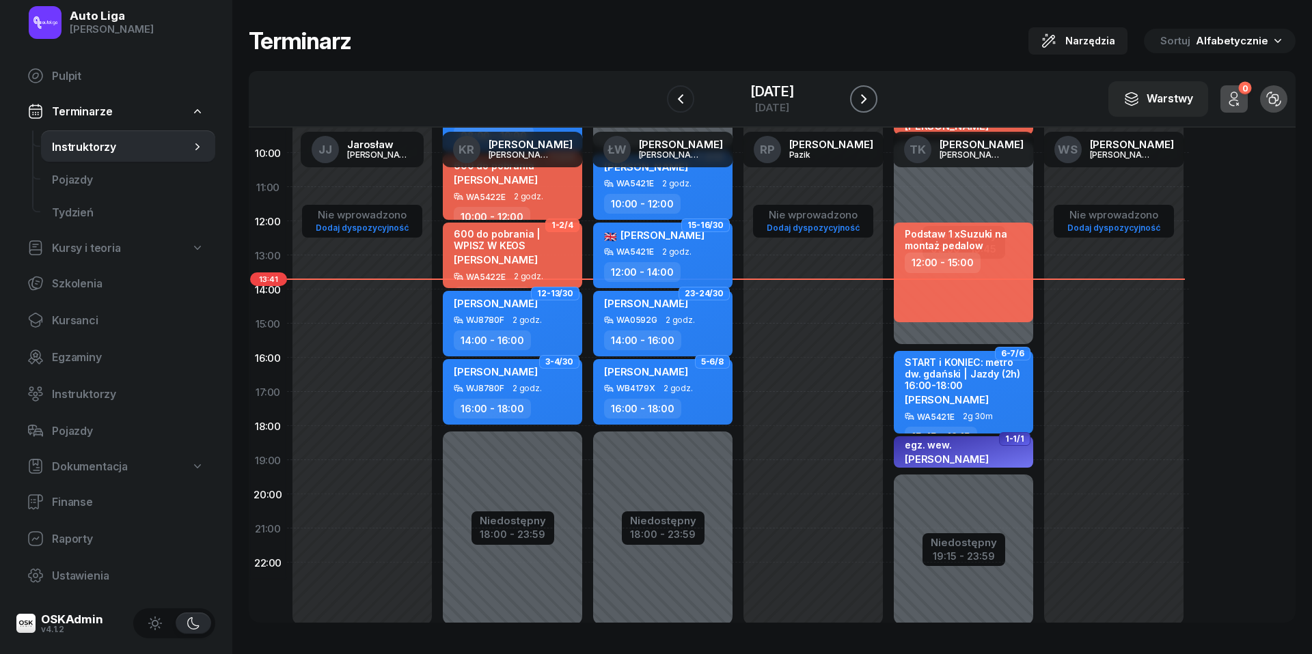
click at [872, 96] on icon "button" at bounding box center [863, 99] width 16 height 16
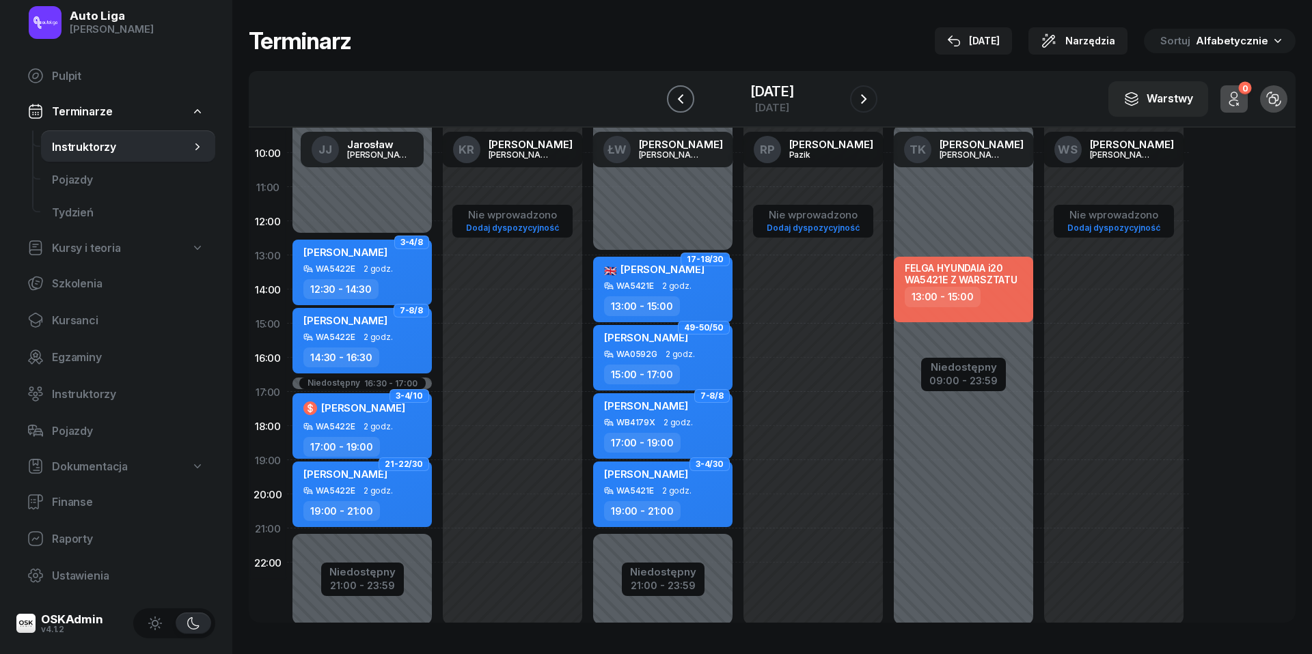
click at [672, 96] on icon "button" at bounding box center [680, 99] width 16 height 16
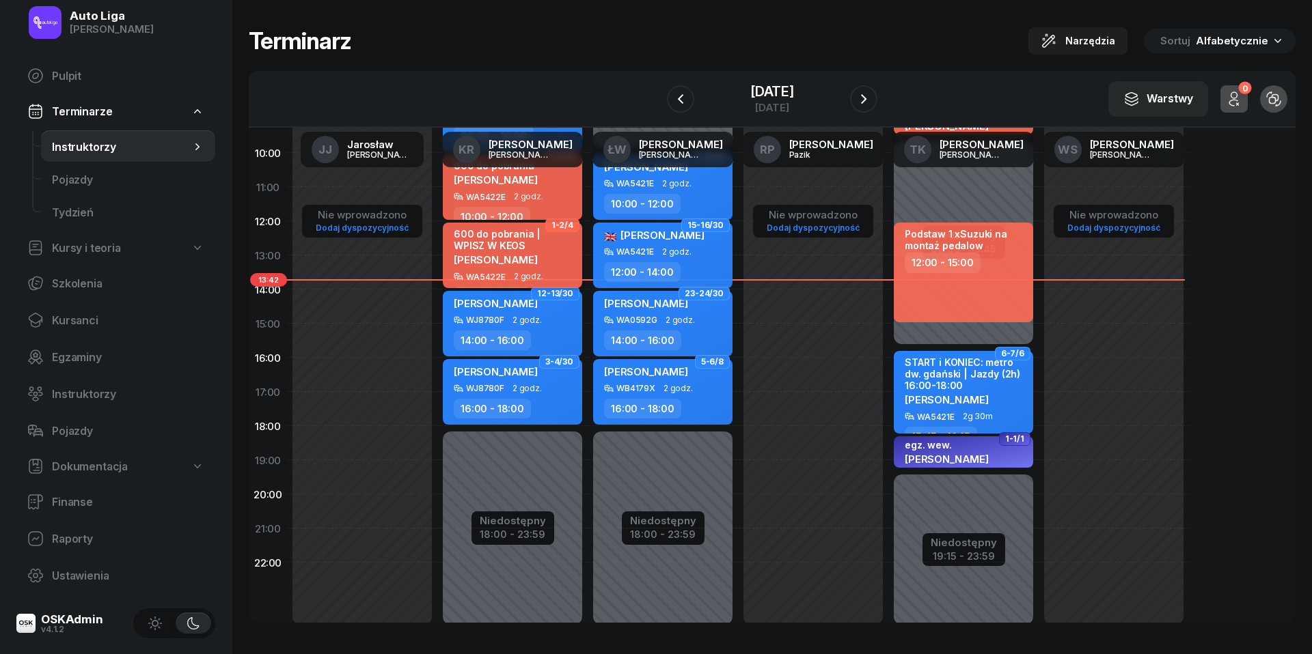
click at [511, 257] on span "[PERSON_NAME]" at bounding box center [496, 259] width 84 height 13
select select "12"
select select "14"
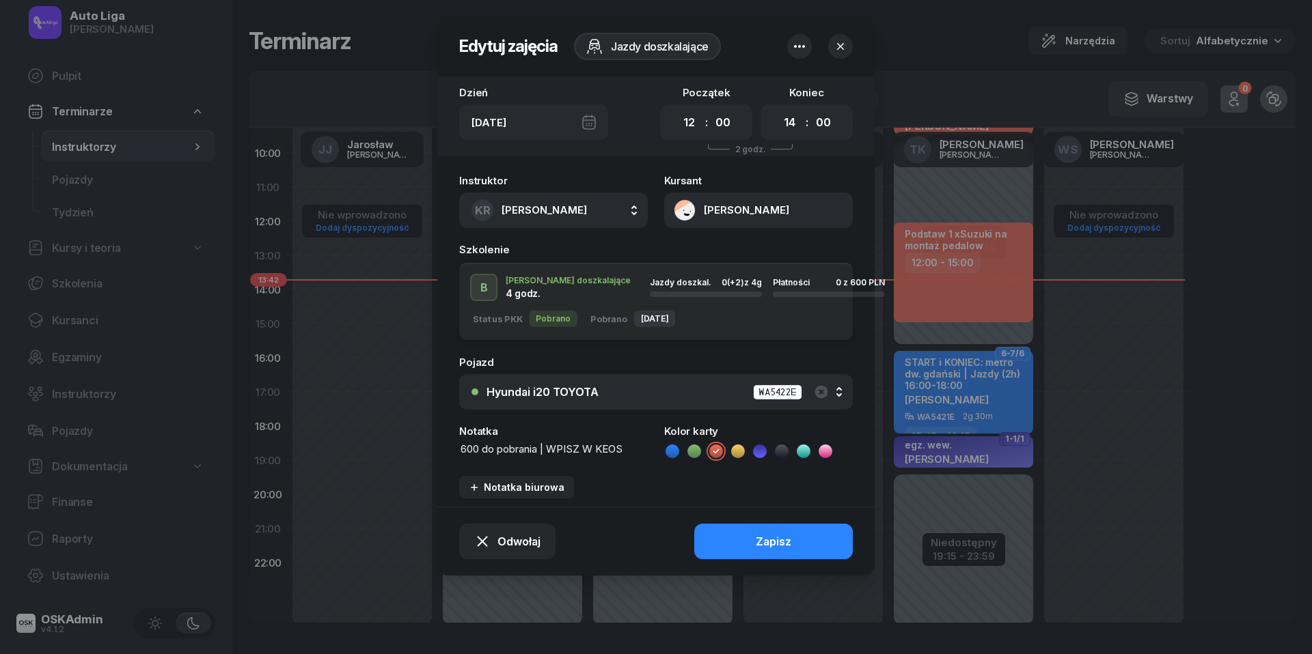
click at [540, 452] on textarea "600 do pobrania | WPISZ W KEOS" at bounding box center [553, 449] width 189 height 15
type textarea "600 przelew | WPISZ W KEOS"
click at [762, 540] on div "Zapisz" at bounding box center [774, 542] width 36 height 13
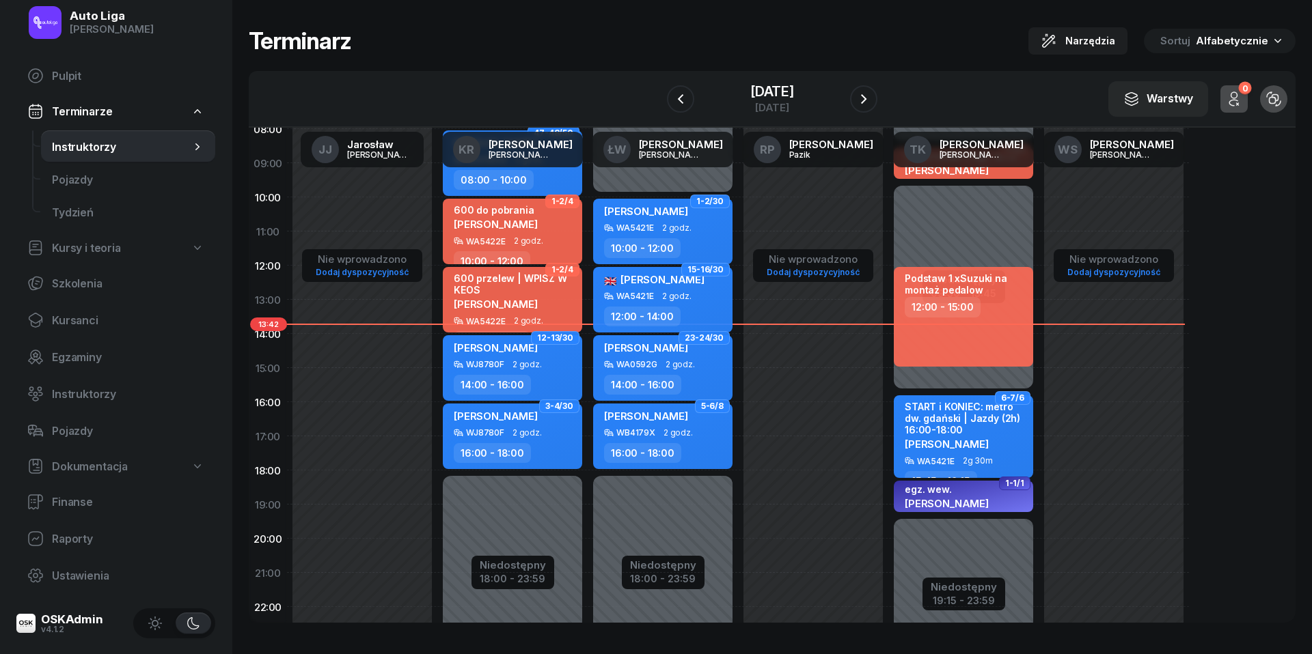
scroll to position [138, 0]
